Goal: Information Seeking & Learning: Learn about a topic

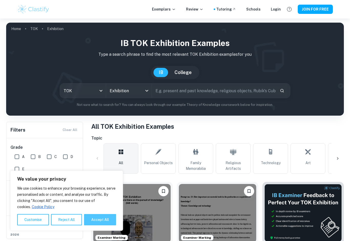
click at [89, 221] on button "Accept All" at bounding box center [100, 219] width 32 height 11
checkbox input "true"
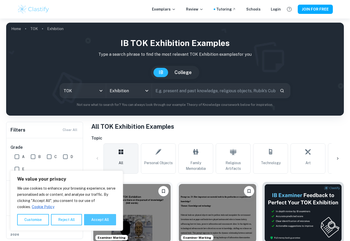
checkbox input "true"
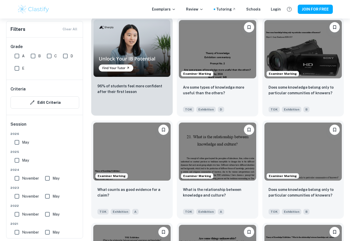
scroll to position [369, 0]
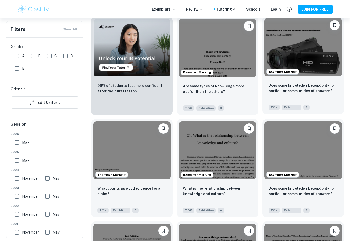
click at [325, 72] on img at bounding box center [303, 47] width 77 height 58
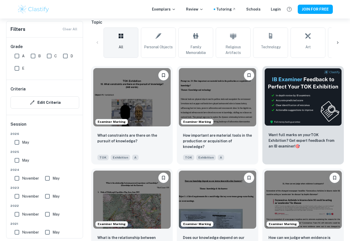
scroll to position [76, 0]
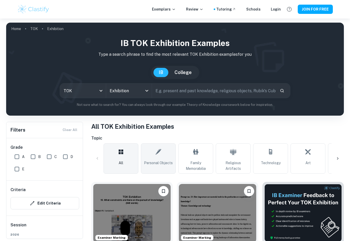
click at [163, 147] on link "Personal Objects" at bounding box center [158, 158] width 35 height 30
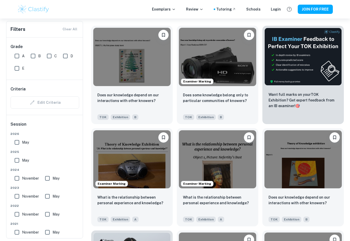
scroll to position [119, 0]
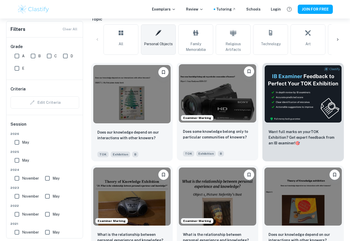
click at [246, 137] on p "Does some knowledge belong only to particular communities of knowers?" at bounding box center [217, 133] width 69 height 11
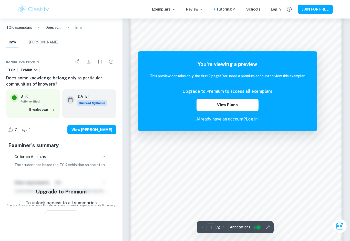
scroll to position [357, 0]
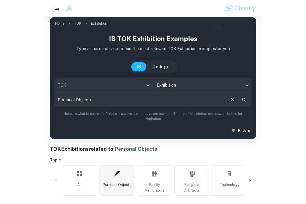
scroll to position [2, 0]
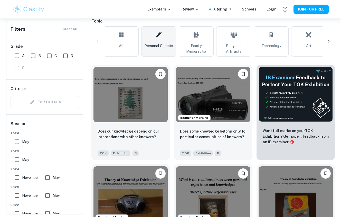
scroll to position [0, 0]
